Goal: Task Accomplishment & Management: Manage account settings

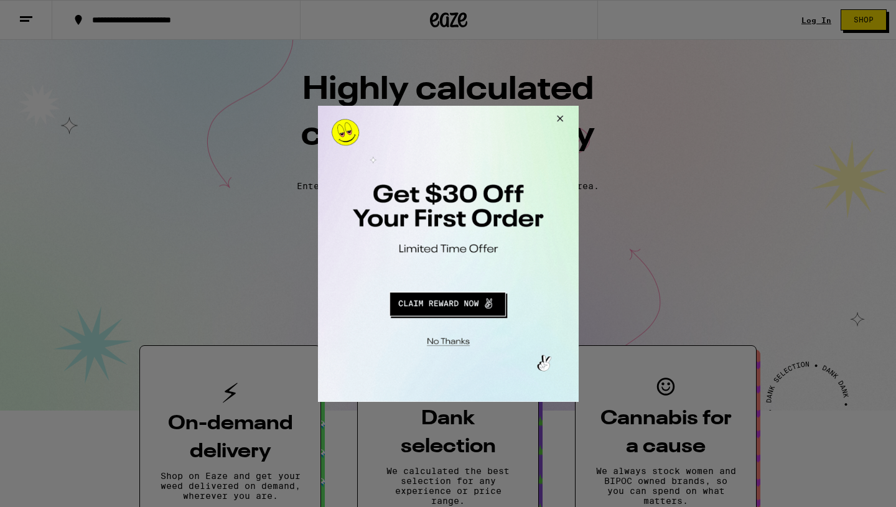
click at [554, 121] on button "Close Modal" at bounding box center [558, 120] width 34 height 30
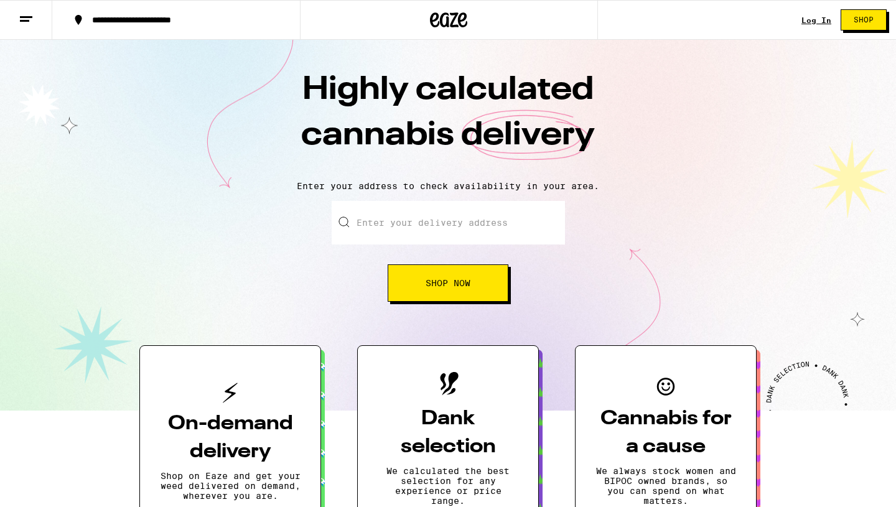
click at [807, 22] on link "Log In" at bounding box center [816, 20] width 30 height 8
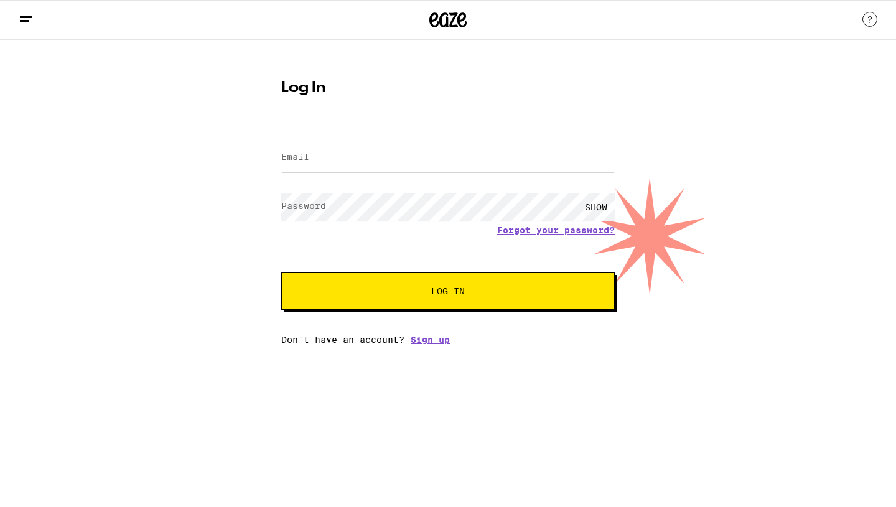
click at [378, 164] on input "Email" at bounding box center [448, 158] width 334 height 28
type input "[EMAIL_ADDRESS][DOMAIN_NAME]"
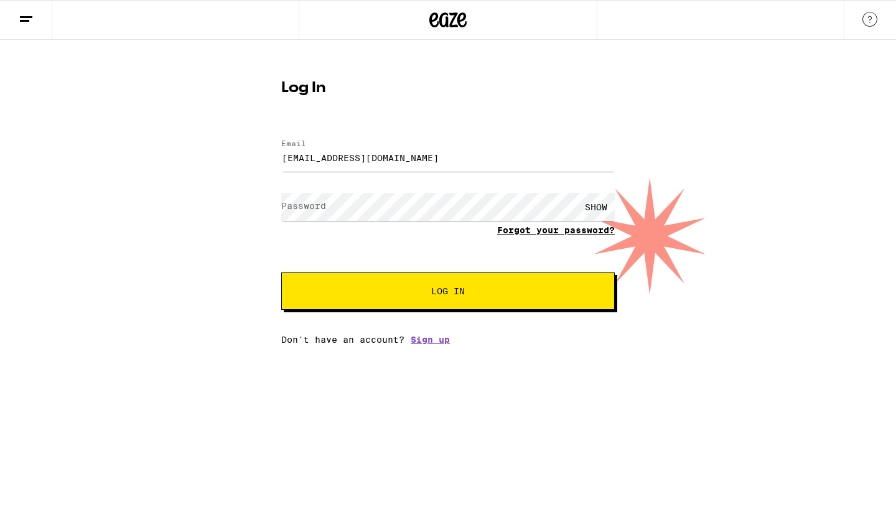
click at [526, 233] on form "Email Email [EMAIL_ADDRESS][DOMAIN_NAME] Password Password SHOW Forgot your pas…" at bounding box center [448, 218] width 334 height 183
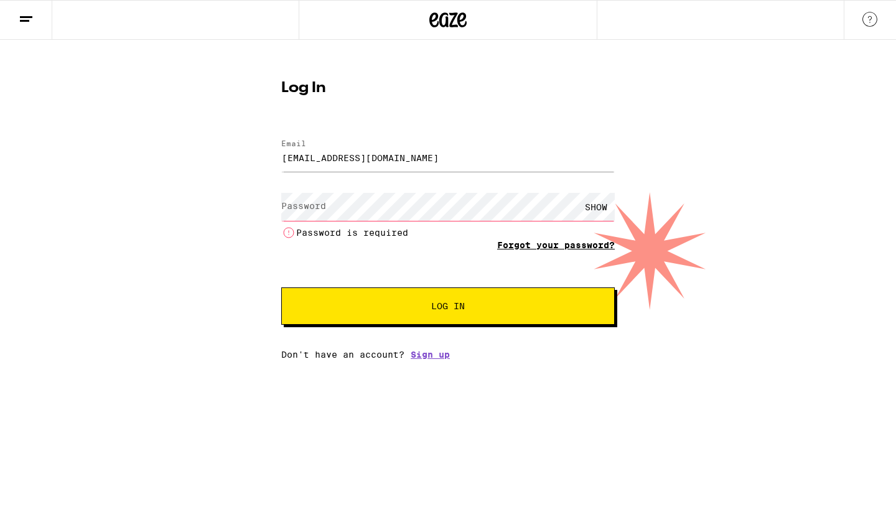
click at [526, 246] on link "Forgot your password?" at bounding box center [556, 245] width 118 height 10
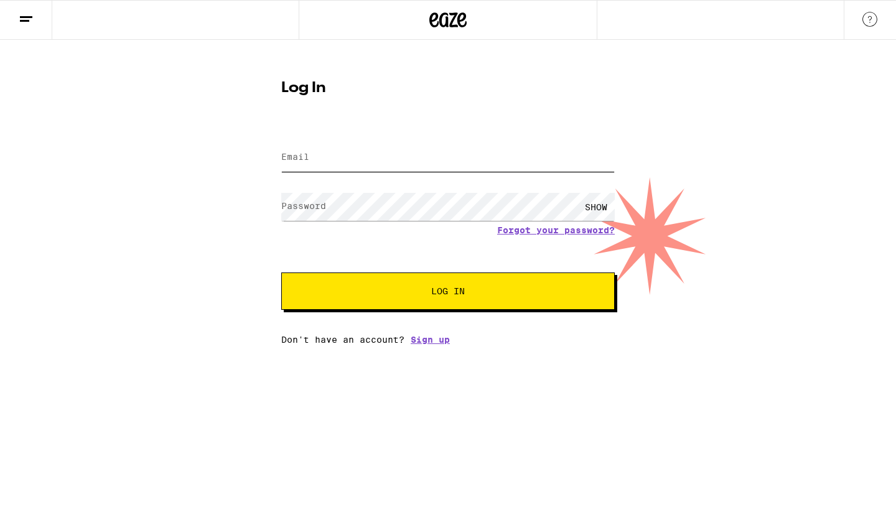
click at [387, 164] on input "Email" at bounding box center [448, 158] width 334 height 28
type input "[EMAIL_ADDRESS][DOMAIN_NAME]"
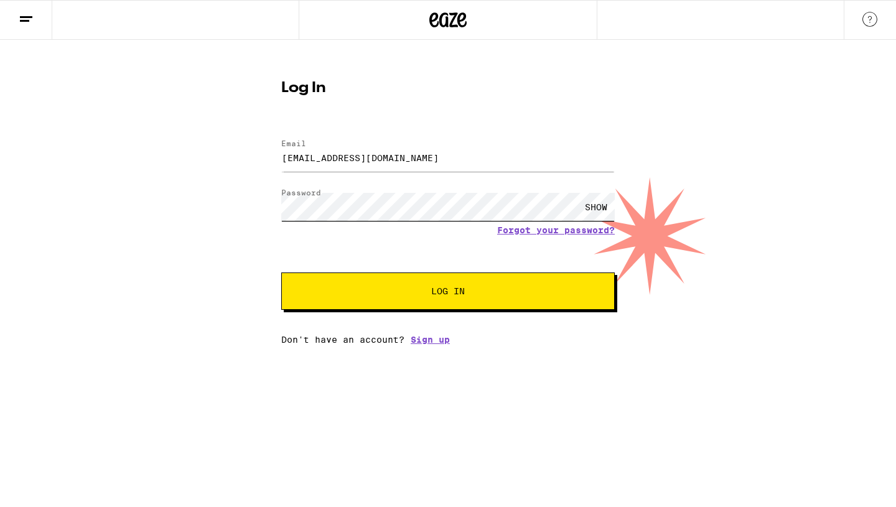
click at [281, 273] on button "Log In" at bounding box center [448, 291] width 334 height 37
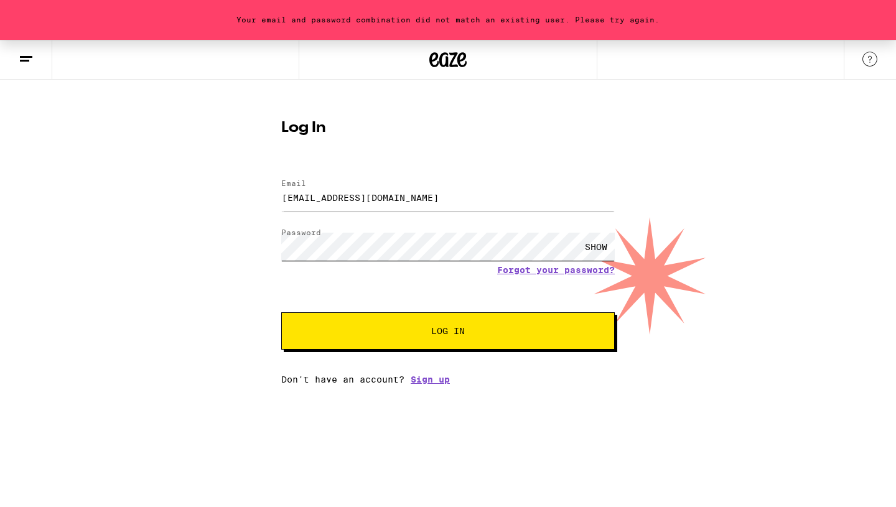
click at [281, 312] on button "Log In" at bounding box center [448, 330] width 334 height 37
